Goal: Task Accomplishment & Management: Use online tool/utility

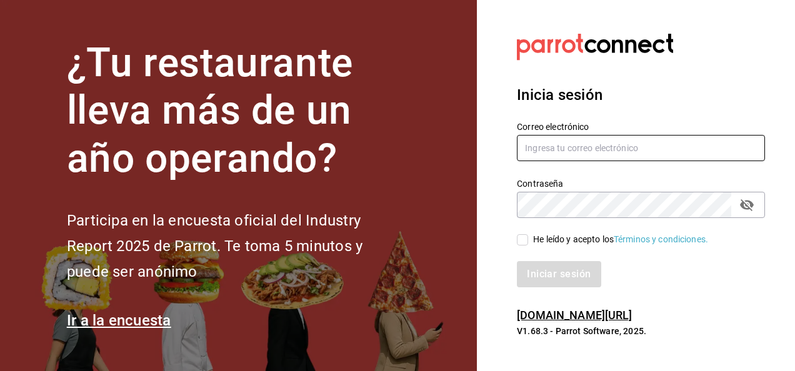
type input "armando.almaguer@grupocosteno.com"
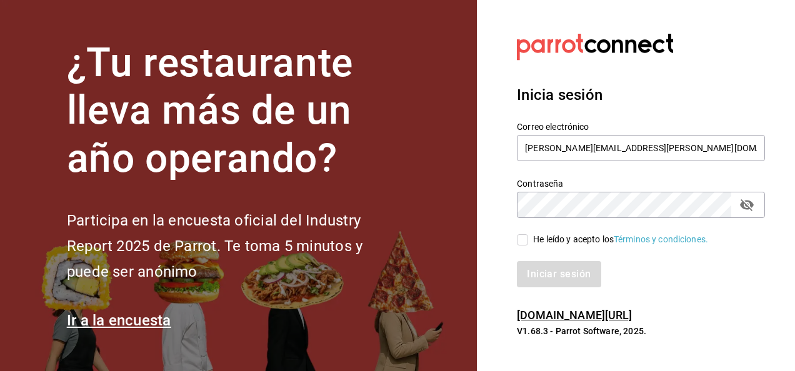
click at [525, 240] on input "He leído y acepto los Términos y condiciones." at bounding box center [522, 239] width 11 height 11
checkbox input "true"
click at [541, 269] on button "Iniciar sesión" at bounding box center [559, 274] width 85 height 26
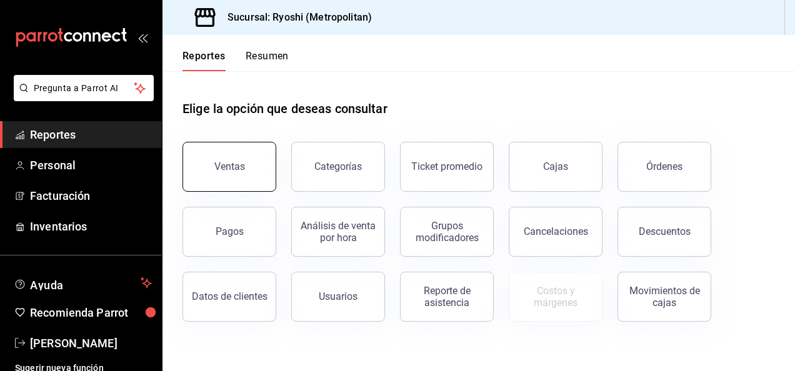
click at [256, 174] on button "Ventas" at bounding box center [230, 167] width 94 height 50
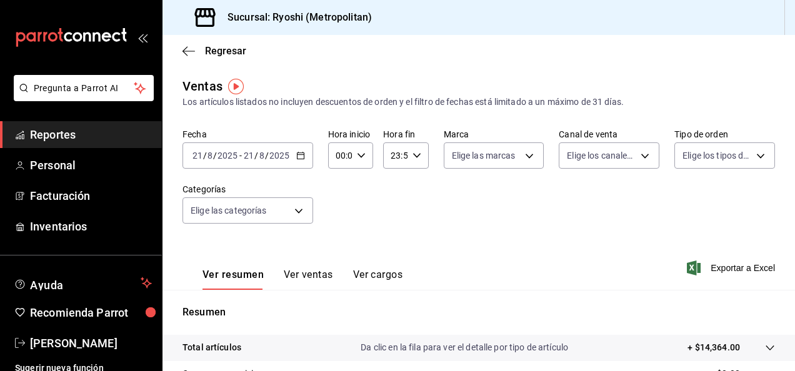
click at [303, 151] on div "[DATE] [DATE] - [DATE] [DATE]" at bounding box center [248, 156] width 131 height 26
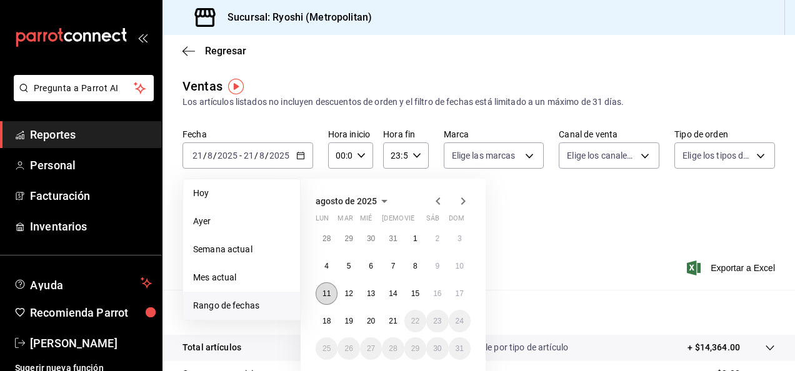
click at [330, 293] on abbr "11" at bounding box center [327, 293] width 8 height 9
click at [331, 319] on button "18" at bounding box center [327, 321] width 22 height 23
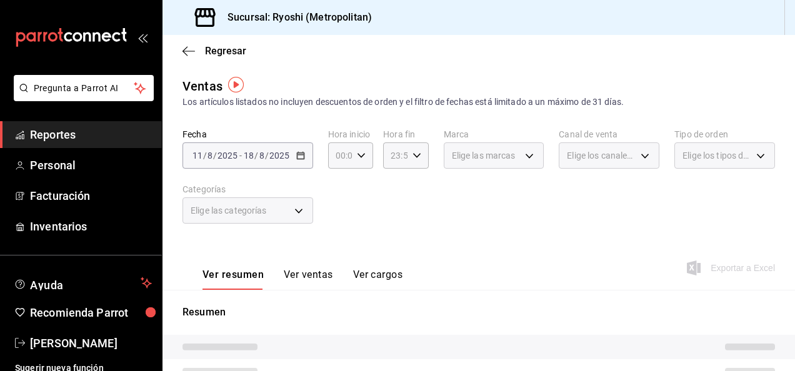
scroll to position [1, 0]
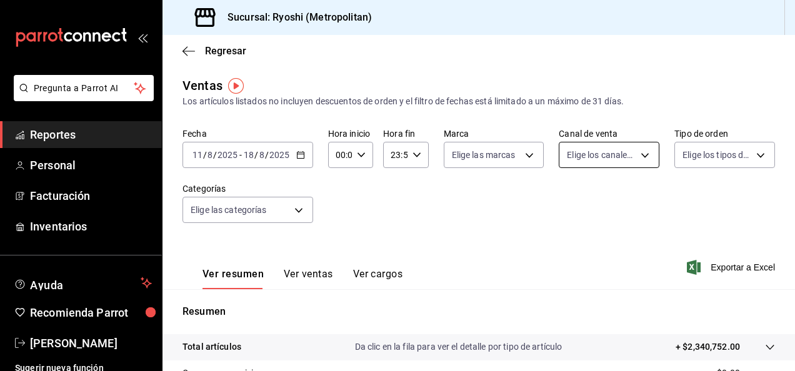
click at [640, 157] on body "Pregunta a Parrot AI Reportes Personal Facturación Inventarios Ayuda Recomienda…" at bounding box center [397, 185] width 795 height 371
click at [687, 159] on div at bounding box center [397, 185] width 795 height 371
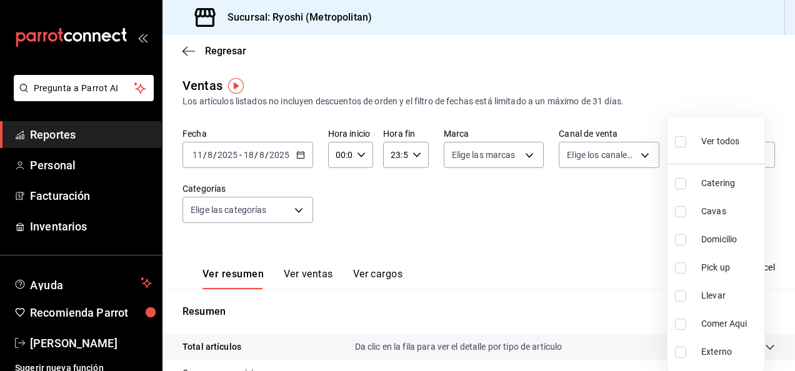
click at [687, 159] on body "Pregunta a Parrot AI Reportes Personal Facturación Inventarios Ayuda Recomienda…" at bounding box center [397, 185] width 795 height 371
click at [683, 264] on input "checkbox" at bounding box center [680, 268] width 11 height 11
checkbox input "true"
type input "01018ad5-29fa-4f07-8411-2461687e027c"
click at [631, 243] on div at bounding box center [397, 185] width 795 height 371
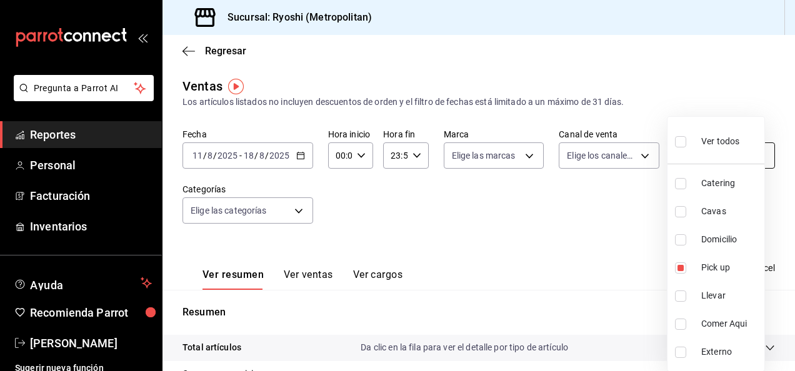
click at [747, 155] on body "Pregunta a Parrot AI Reportes Personal Facturación Inventarios Ayuda Recomienda…" at bounding box center [397, 185] width 795 height 371
click at [683, 296] on input "checkbox" at bounding box center [680, 296] width 11 height 11
checkbox input "true"
click at [680, 275] on li "Pick up" at bounding box center [716, 268] width 97 height 28
type input "9c2e3faa-a2e0-4d6a-ab71-510b755ed8a9"
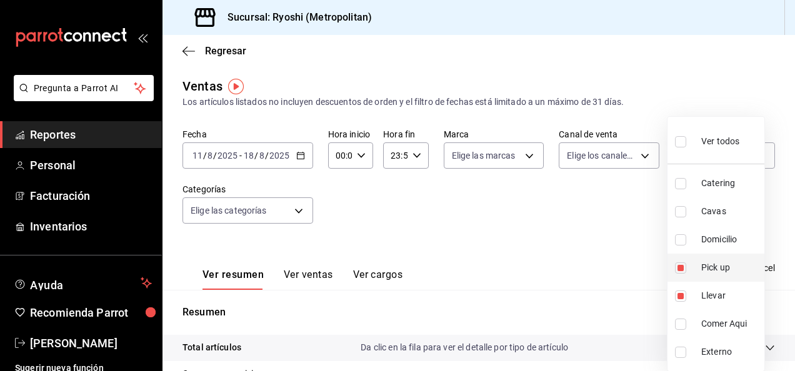
checkbox input "false"
click at [623, 256] on div at bounding box center [397, 185] width 795 height 371
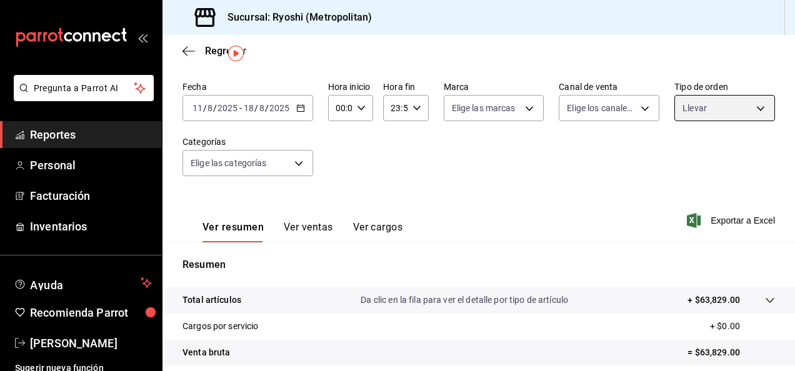
scroll to position [28, 0]
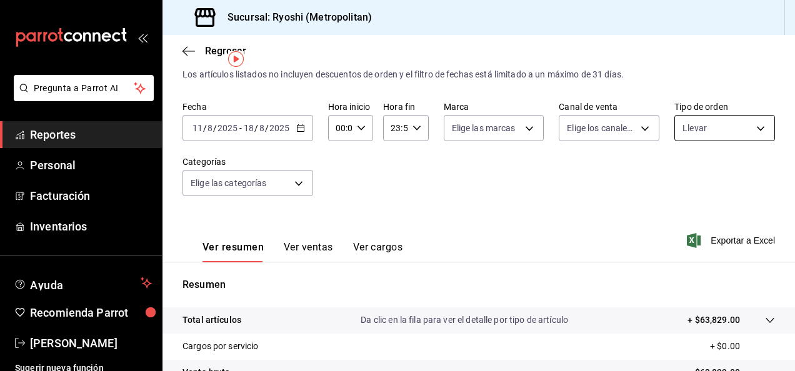
click at [753, 126] on body "Pregunta a Parrot AI Reportes Personal Facturación Inventarios Ayuda Recomienda…" at bounding box center [397, 185] width 795 height 371
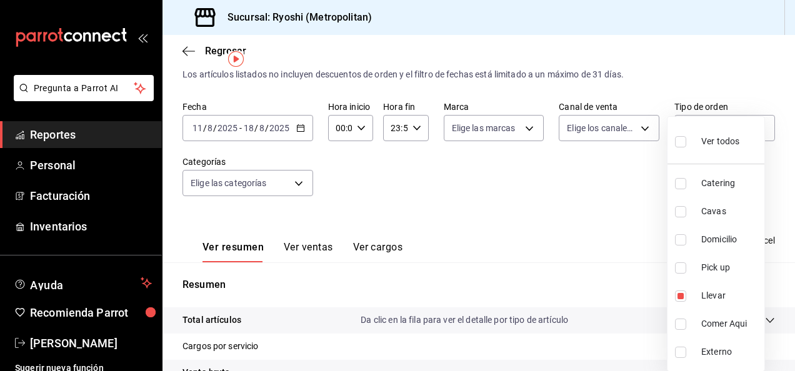
drag, startPoint x: 789, startPoint y: 141, endPoint x: 797, endPoint y: 178, distance: 37.2
click at [795, 178] on html "Pregunta a Parrot AI Reportes Personal Facturación Inventarios Ayuda Recomienda…" at bounding box center [397, 185] width 795 height 371
drag, startPoint x: 791, startPoint y: 178, endPoint x: 787, endPoint y: 218, distance: 40.8
click at [787, 218] on div at bounding box center [397, 185] width 795 height 371
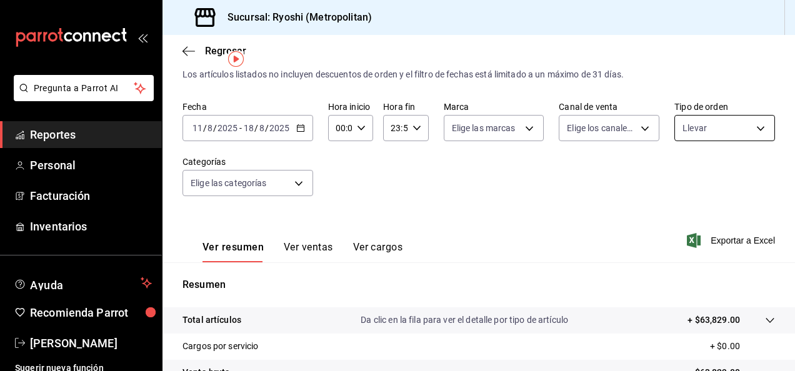
click at [752, 131] on body "Pregunta a Parrot AI Reportes Personal Facturación Inventarios Ayuda Recomienda…" at bounding box center [397, 185] width 795 height 371
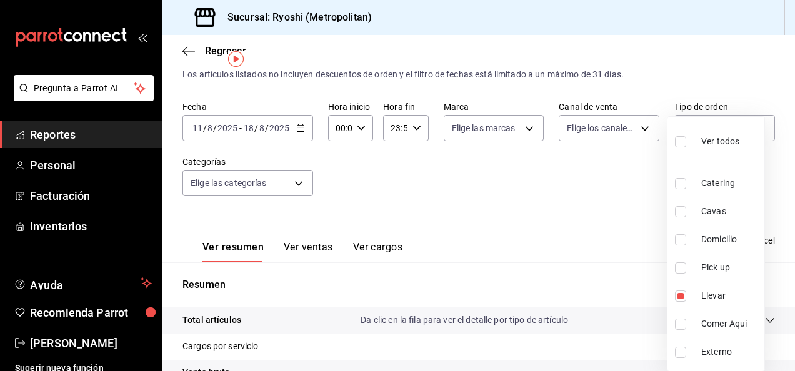
click at [680, 271] on input "checkbox" at bounding box center [680, 268] width 11 height 11
checkbox input "true"
type input "9c2e3faa-a2e0-4d6a-ab71-510b755ed8a9,01018ad5-29fa-4f07-8411-2461687e027c"
click at [576, 198] on div at bounding box center [397, 185] width 795 height 371
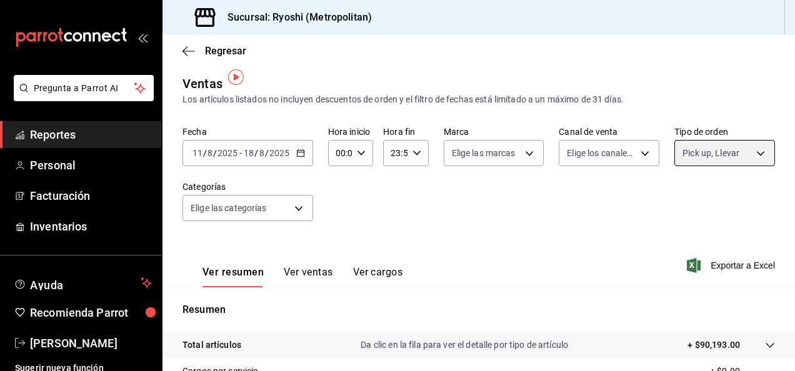
scroll to position [3, 0]
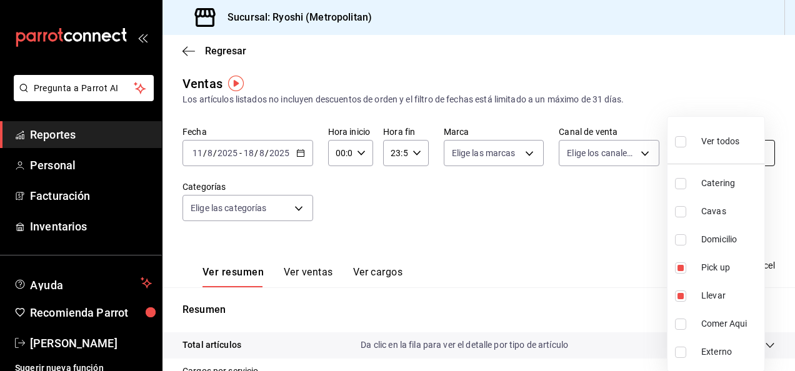
click at [757, 153] on body "Pregunta a Parrot AI Reportes Personal Facturación Inventarios Ayuda Recomienda…" at bounding box center [397, 185] width 795 height 371
click at [675, 266] on input "checkbox" at bounding box center [680, 268] width 11 height 11
checkbox input "false"
type input "9c2e3faa-a2e0-4d6a-ab71-510b755ed8a9"
click at [650, 265] on div at bounding box center [397, 185] width 795 height 371
